Goal: Information Seeking & Learning: Learn about a topic

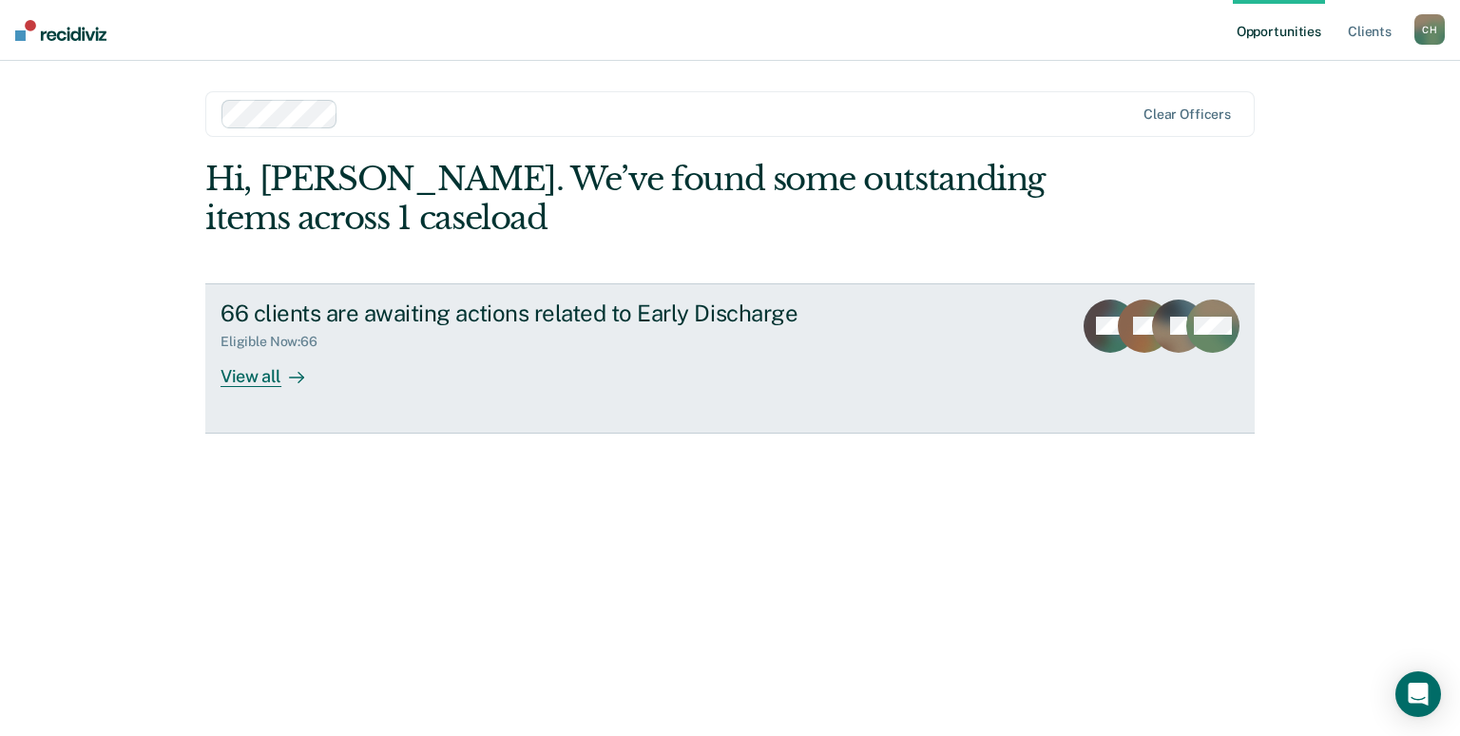
click at [254, 374] on div "View all" at bounding box center [273, 368] width 106 height 37
